Goal: Check status

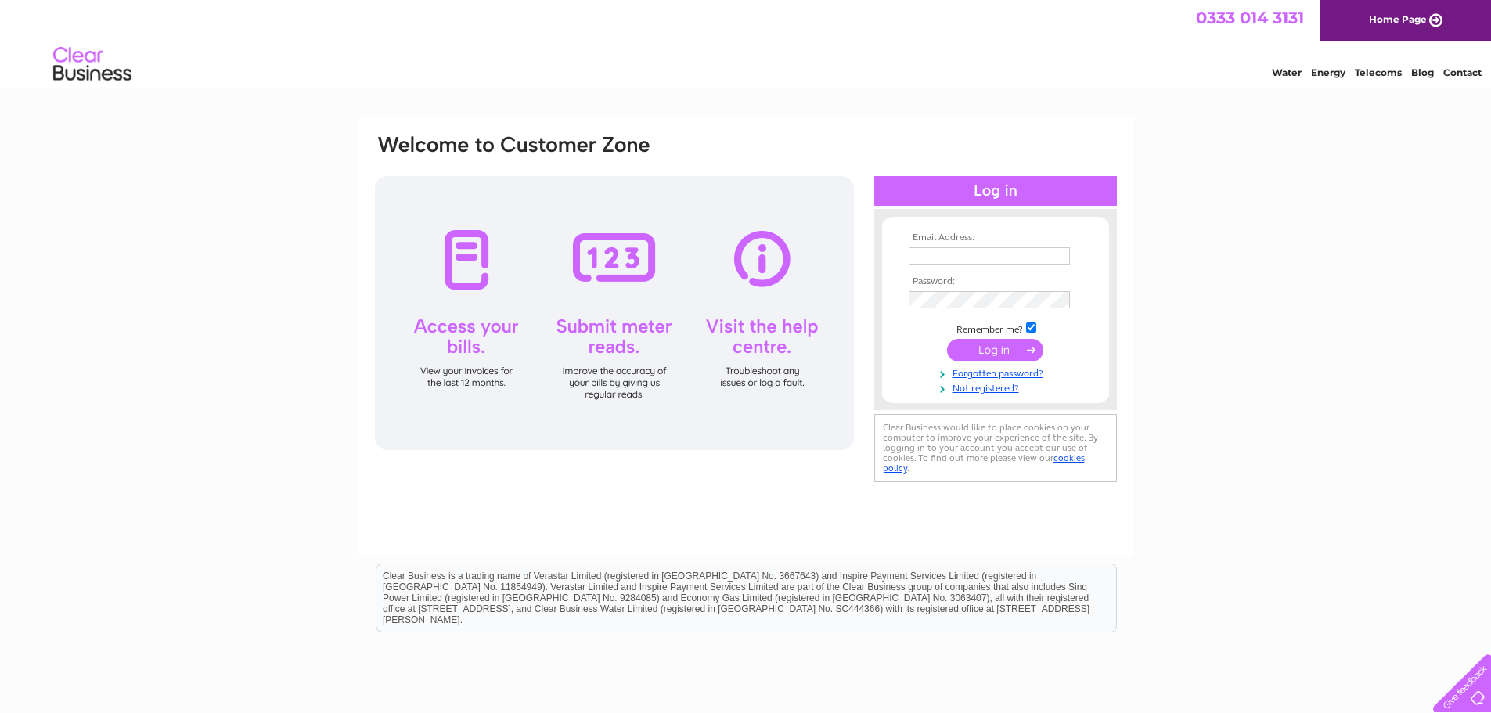
type input "[PERSON_NAME][EMAIL_ADDRESS][PERSON_NAME][DOMAIN_NAME]"
drag, startPoint x: 999, startPoint y: 350, endPoint x: 980, endPoint y: 341, distance: 20.7
click at [999, 350] on input "submit" at bounding box center [995, 350] width 96 height 22
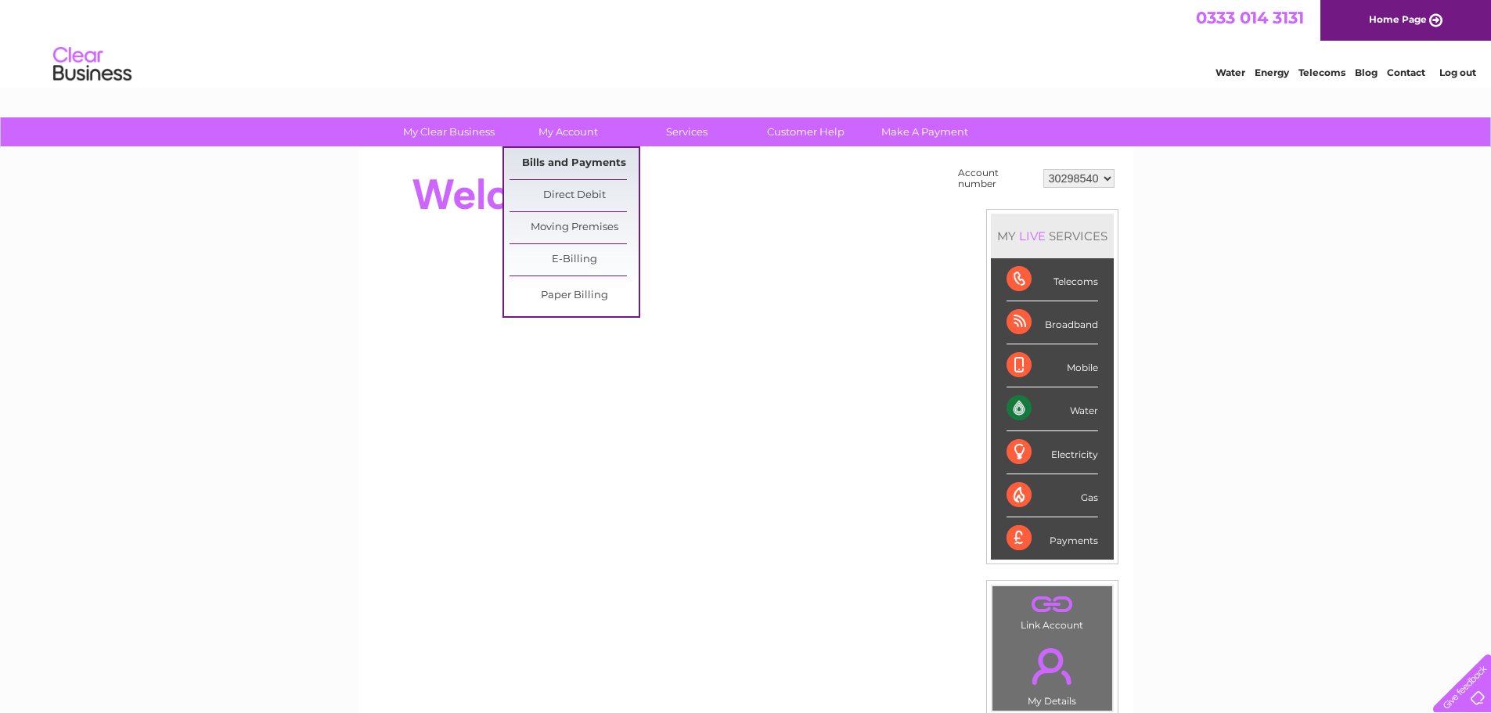
click at [555, 171] on link "Bills and Payments" at bounding box center [573, 163] width 129 height 31
click at [563, 158] on link "Bills and Payments" at bounding box center [573, 163] width 129 height 31
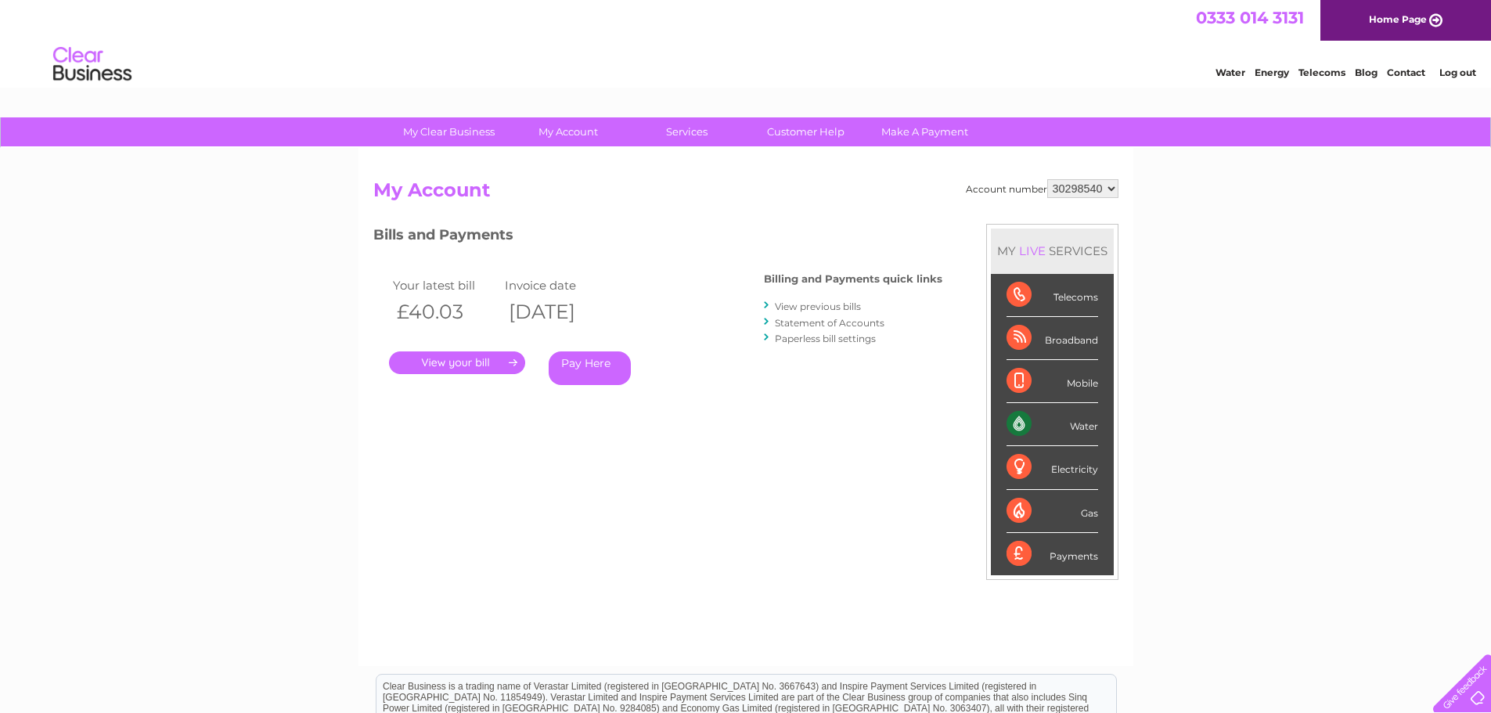
click at [460, 369] on link "." at bounding box center [457, 362] width 136 height 23
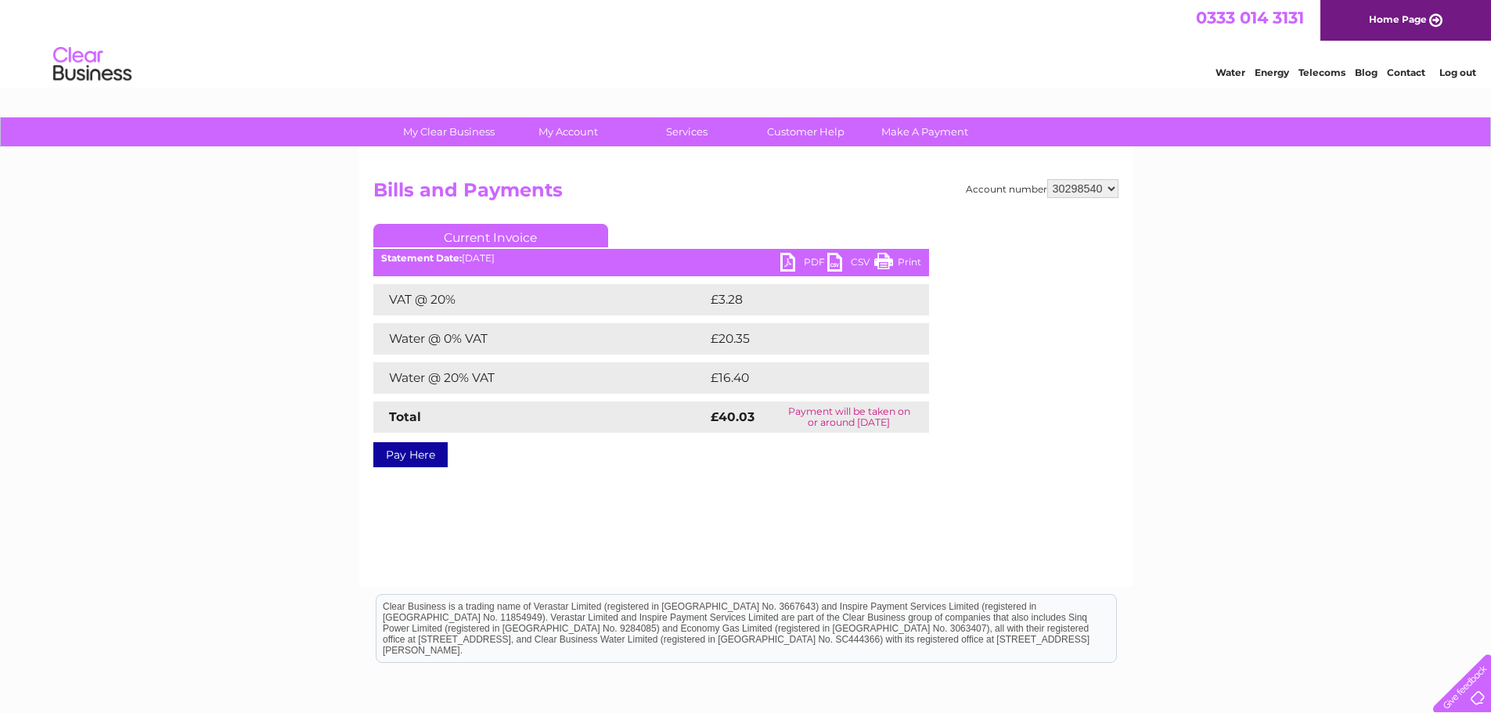
click at [791, 264] on link "PDF" at bounding box center [803, 264] width 47 height 23
